Goal: Task Accomplishment & Management: Complete application form

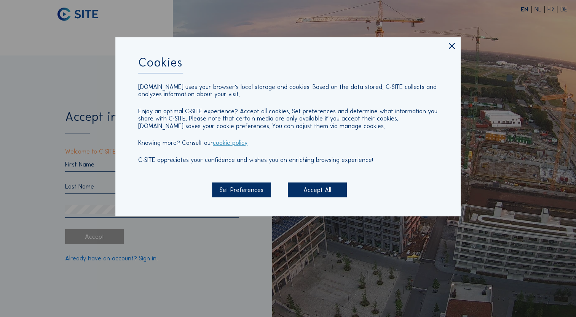
click at [301, 188] on div "Accept All" at bounding box center [317, 190] width 59 height 15
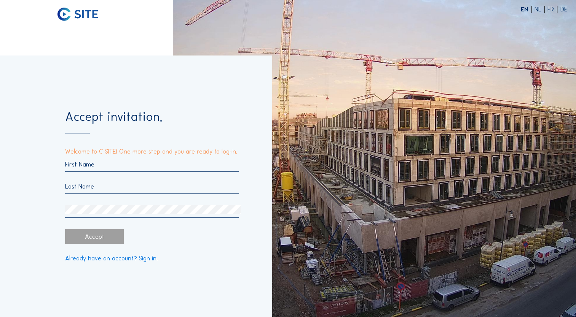
click at [187, 162] on input "text" at bounding box center [151, 164] width 173 height 7
type input "[PERSON_NAME]"
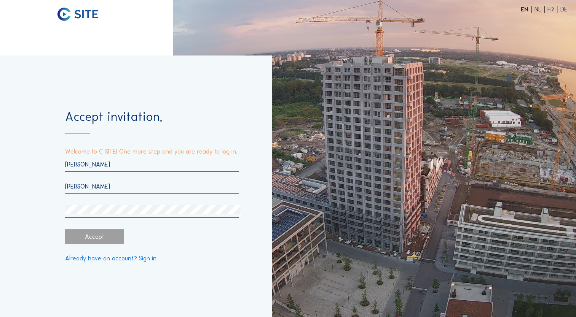
type input "[PERSON_NAME]"
click at [31, 228] on div "Accept invitation. Welcome to C-SITE! One more step and you are ready to log-in…" at bounding box center [136, 187] width 272 height 262
click at [95, 236] on div "Accept" at bounding box center [94, 236] width 59 height 15
